Goal: Find specific page/section: Find specific page/section

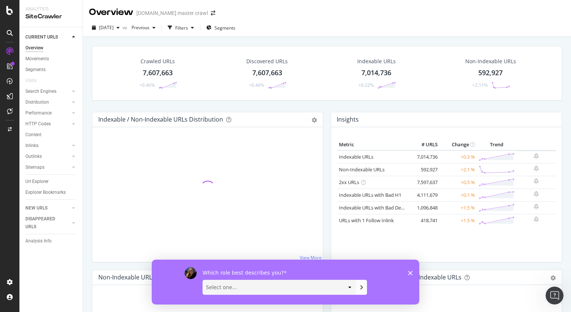
click at [407, 274] on div "Which role best describes you? Select one... Analyst/BI C-level Leadership Cont…" at bounding box center [286, 281] width 268 height 45
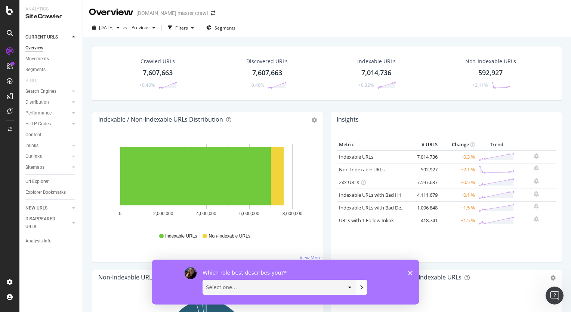
click at [411, 272] on polygon "Close survey" at bounding box center [410, 272] width 4 height 4
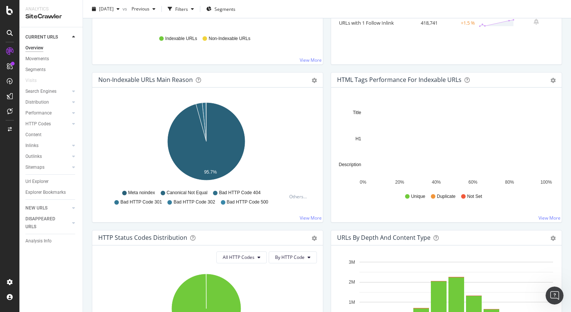
scroll to position [197, 0]
